Goal: Navigation & Orientation: Find specific page/section

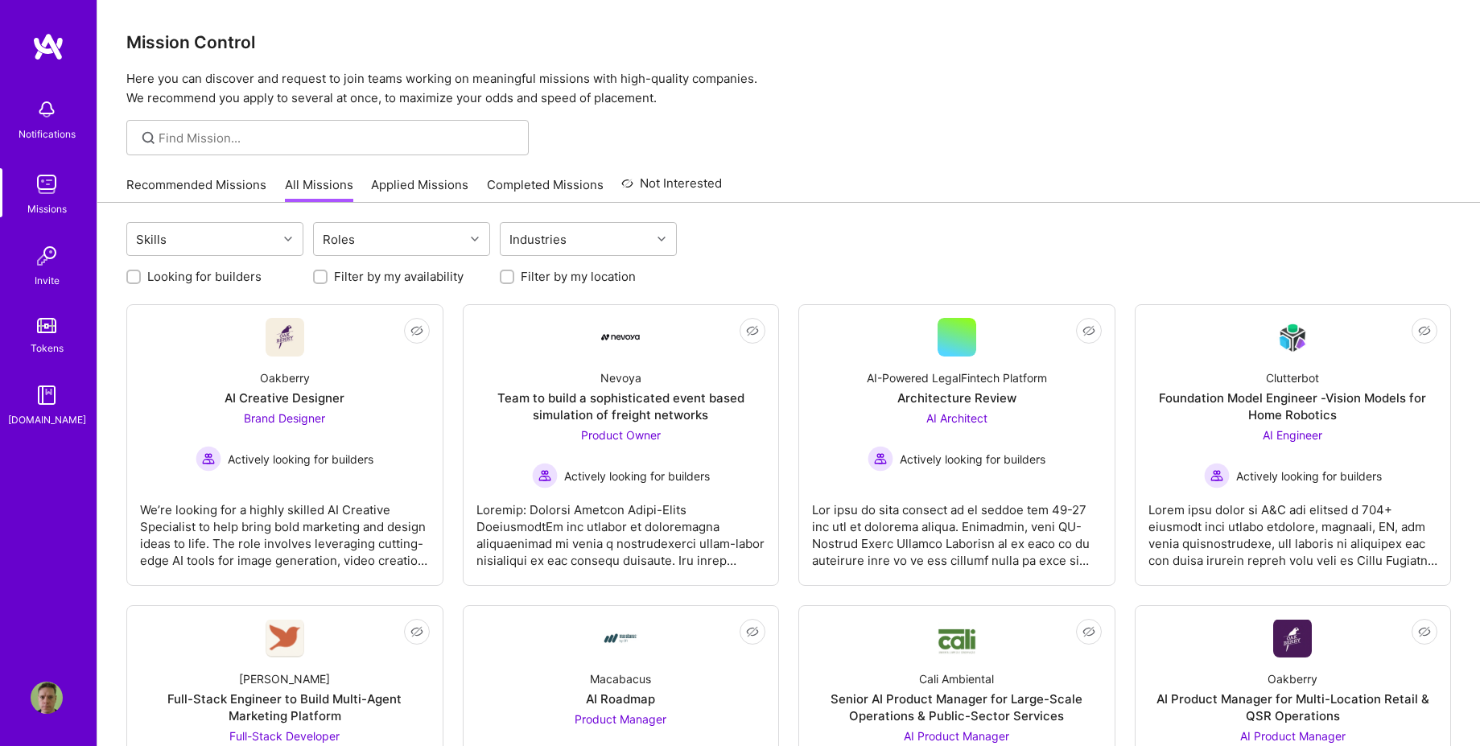
scroll to position [1214, 0]
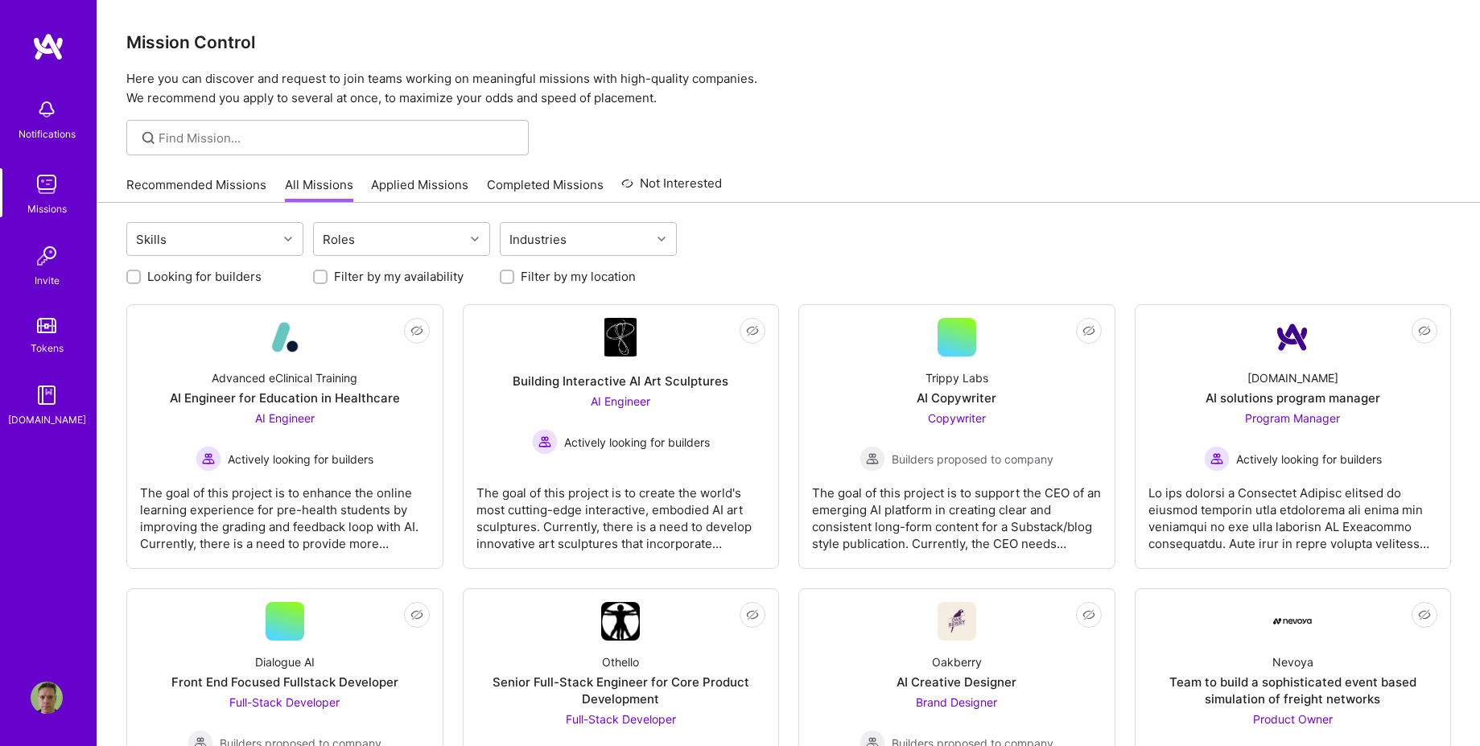
click at [230, 181] on link "Recommended Missions" at bounding box center [196, 189] width 140 height 27
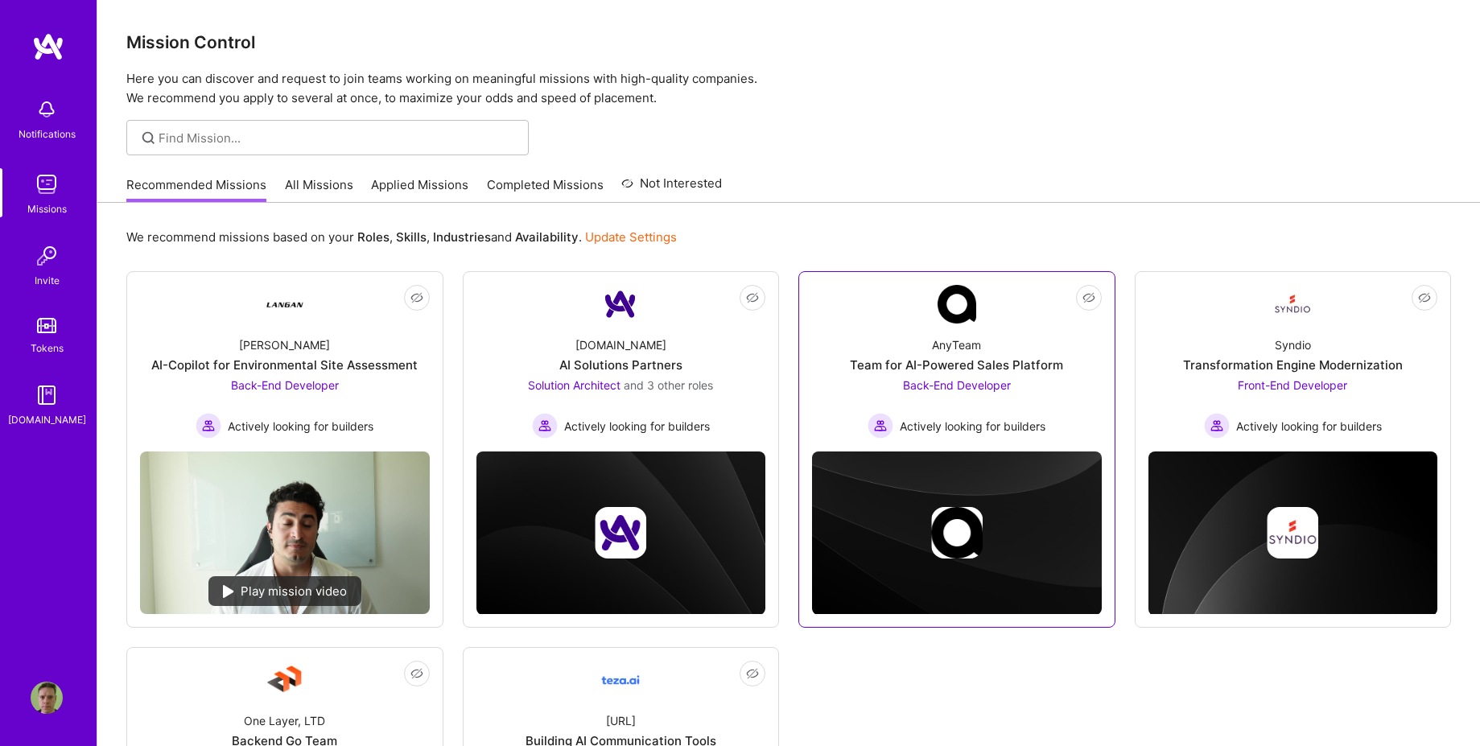
scroll to position [297, 0]
